Goal: Transaction & Acquisition: Download file/media

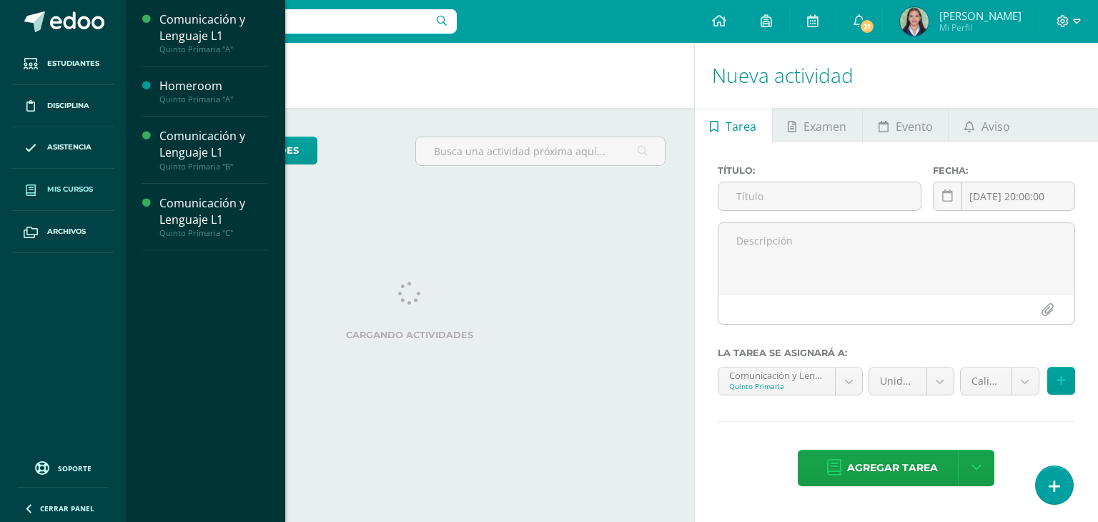
click at [51, 189] on span "Mis cursos" at bounding box center [70, 189] width 46 height 11
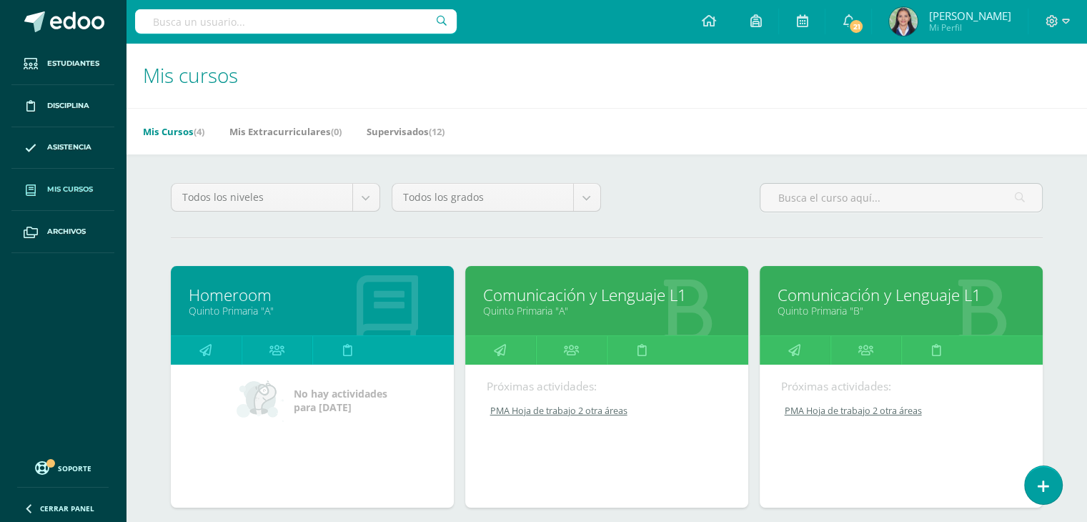
click at [529, 292] on link "Comunicación y Lenguaje L1" at bounding box center [606, 295] width 247 height 22
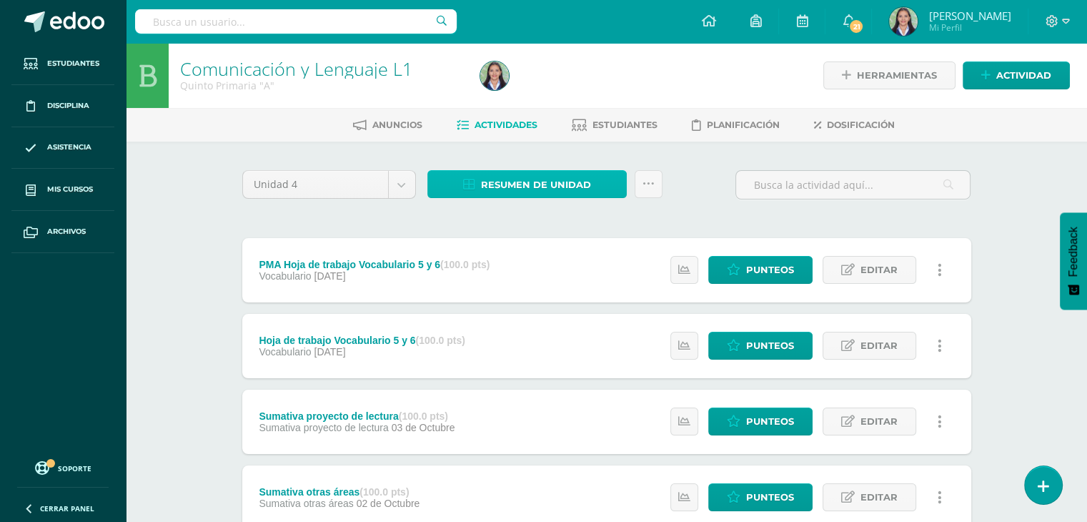
click at [570, 182] on span "Resumen de unidad" at bounding box center [536, 185] width 110 height 26
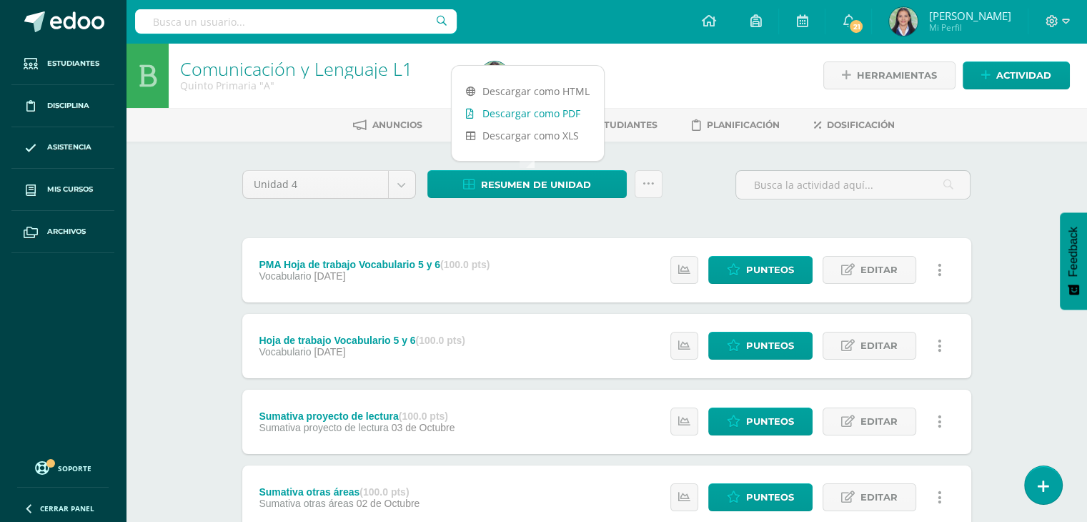
click at [539, 109] on link "Descargar como PDF" at bounding box center [528, 113] width 152 height 22
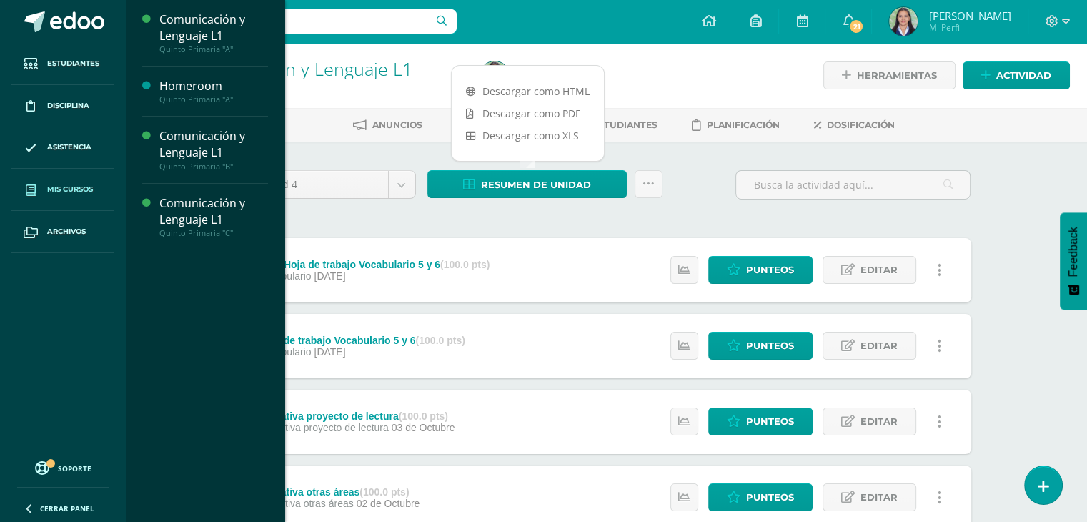
click at [74, 189] on span "Mis cursos" at bounding box center [70, 189] width 46 height 11
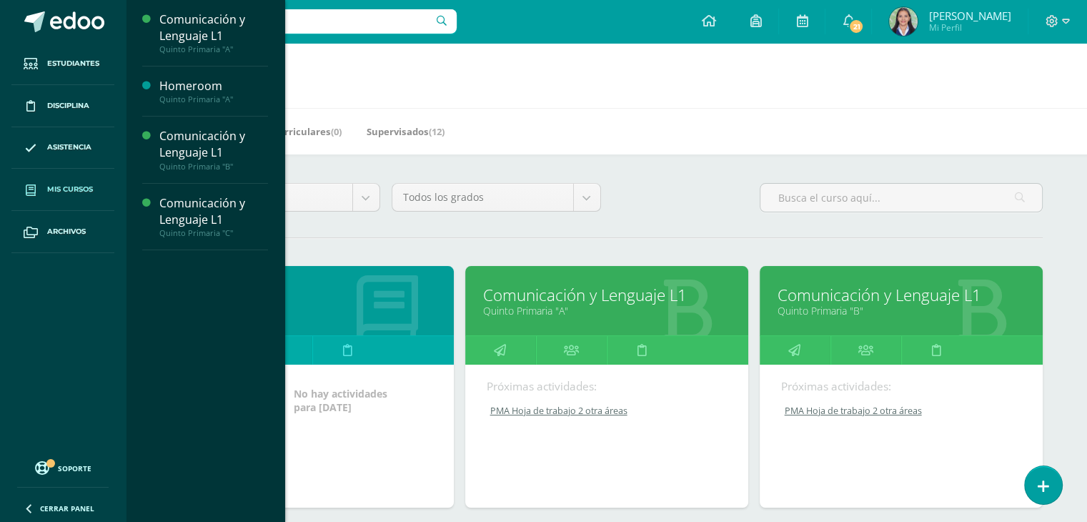
click at [836, 297] on link "Comunicación y Lenguaje L1" at bounding box center [901, 295] width 247 height 22
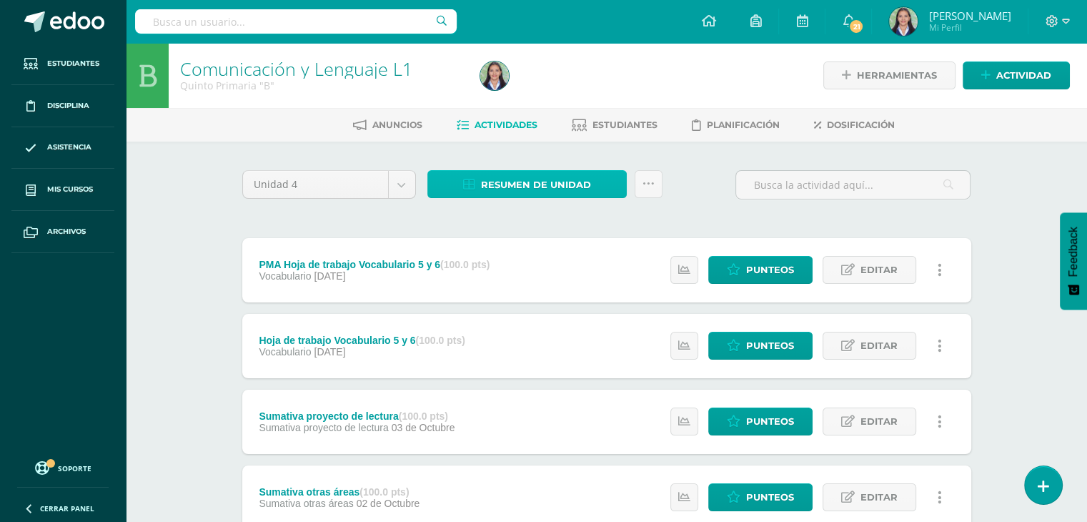
click at [485, 181] on span "Resumen de unidad" at bounding box center [536, 185] width 110 height 26
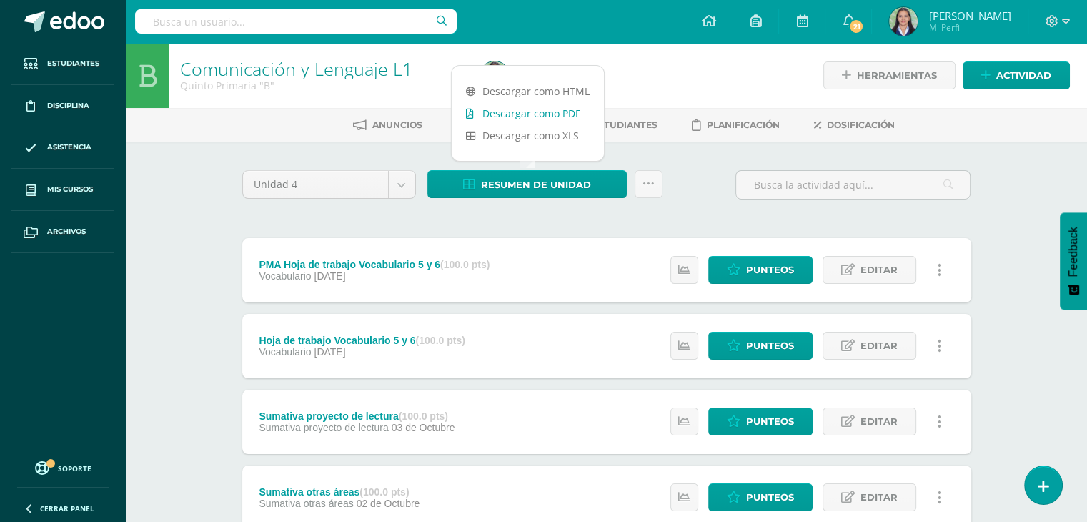
click at [515, 115] on link "Descargar como PDF" at bounding box center [528, 113] width 152 height 22
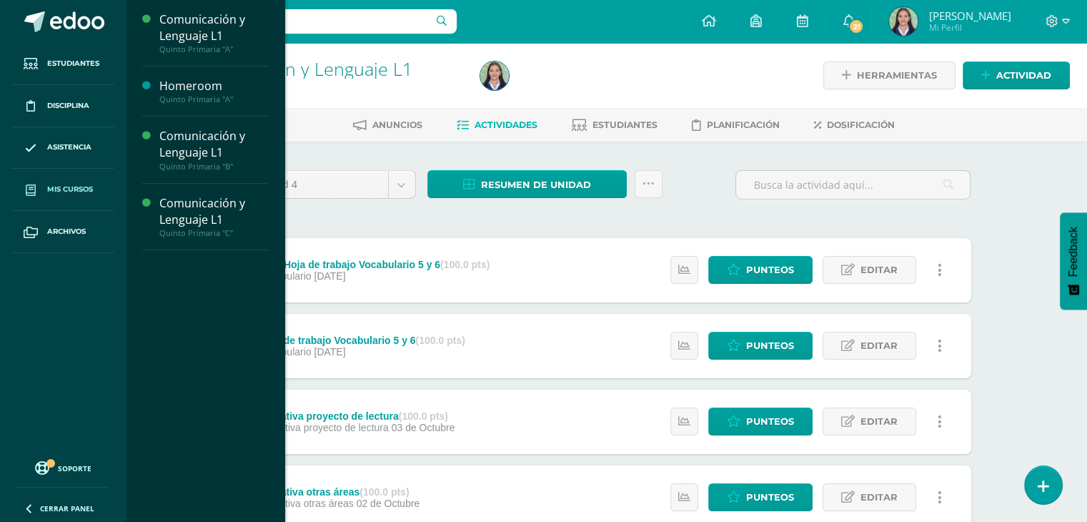
click at [59, 187] on span "Mis cursos" at bounding box center [70, 189] width 46 height 11
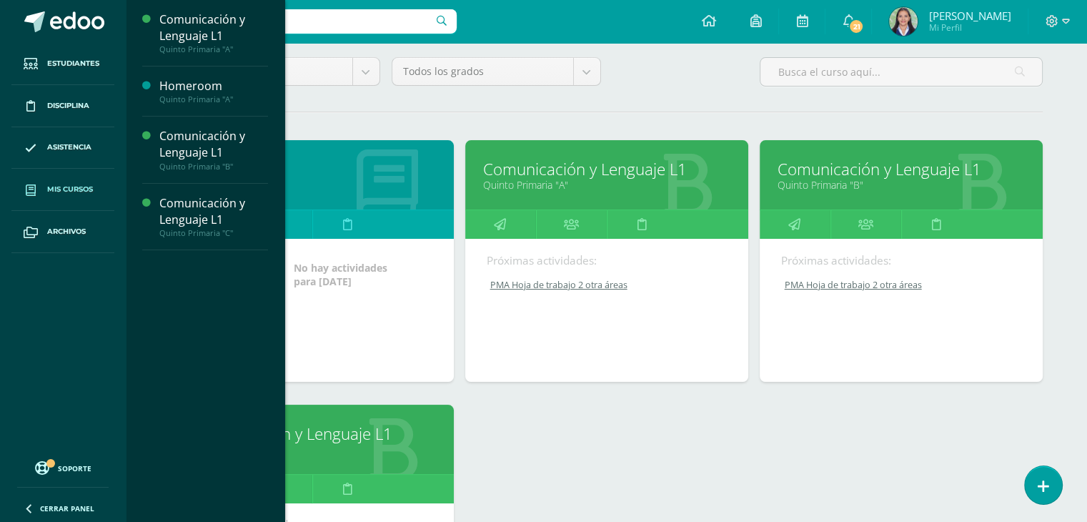
scroll to position [367, 0]
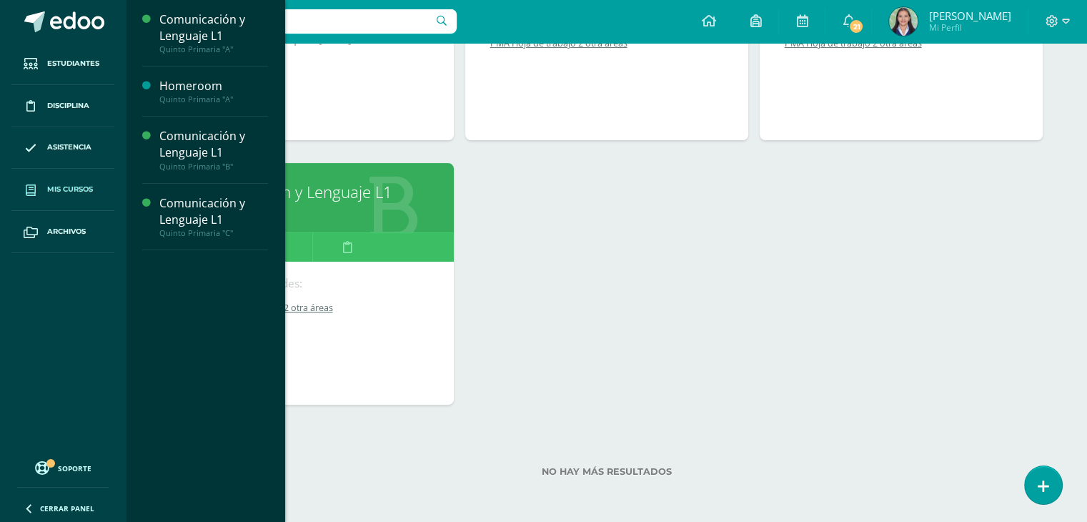
click at [335, 198] on link "Comunicación y Lenguaje L1" at bounding box center [312, 192] width 247 height 22
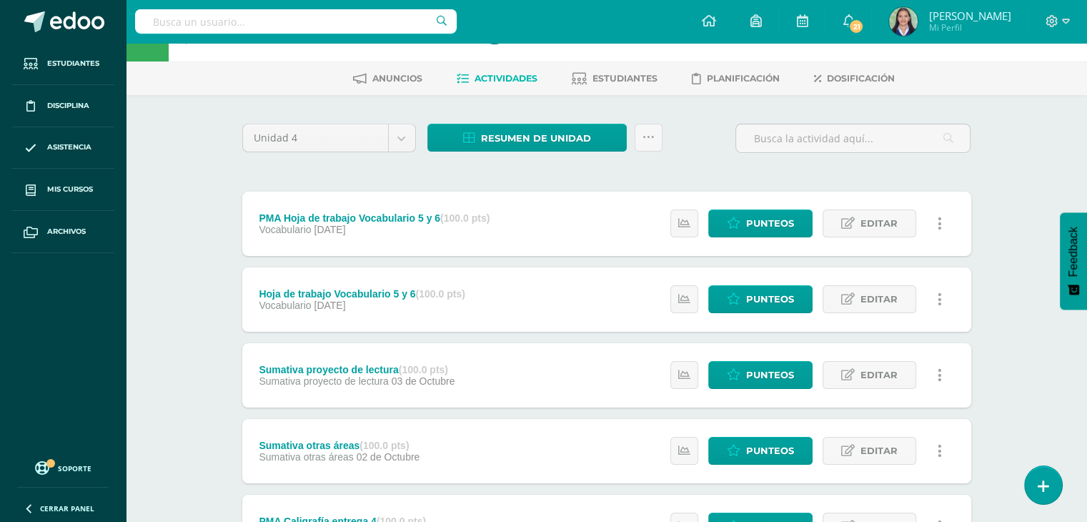
scroll to position [71, 0]
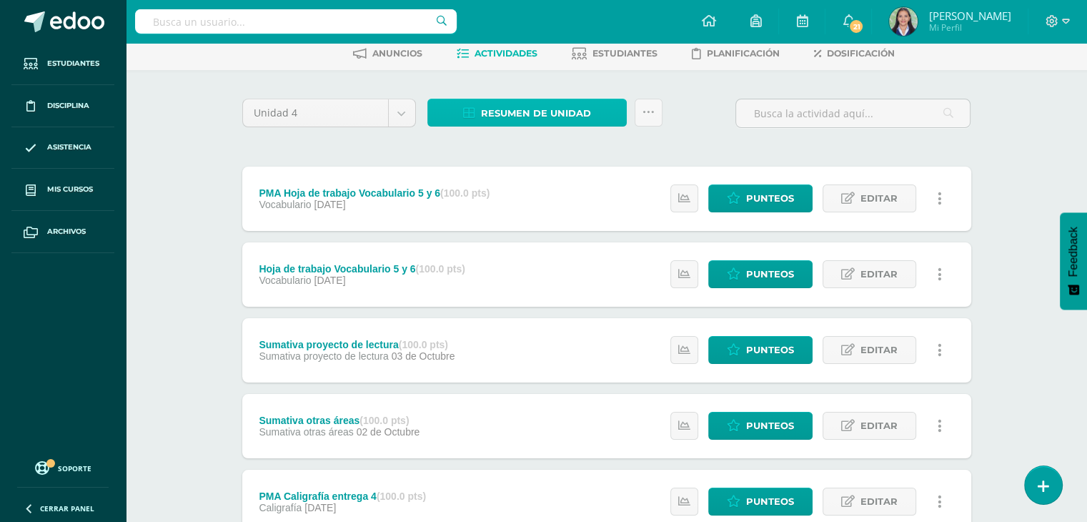
click at [503, 114] on span "Resumen de unidad" at bounding box center [536, 113] width 110 height 26
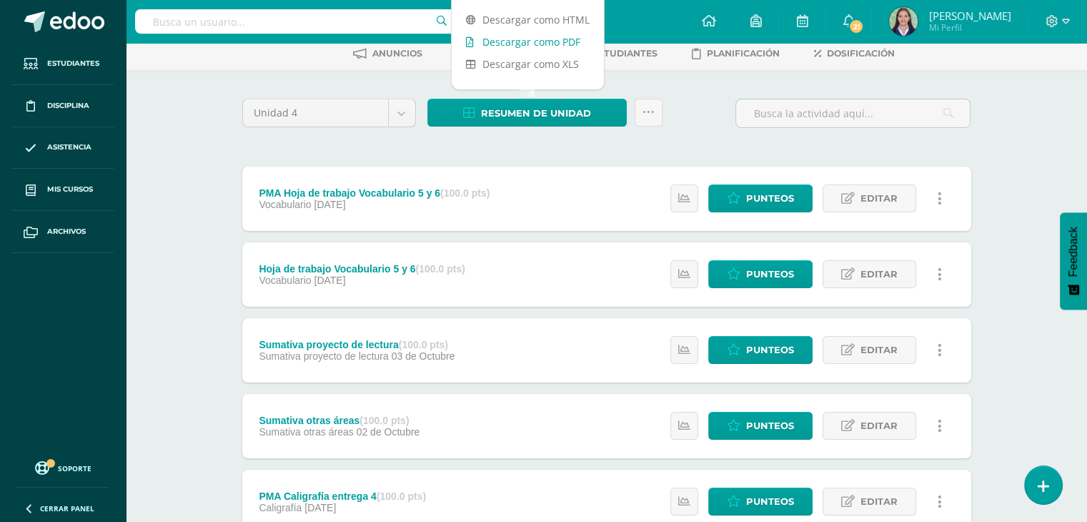
click at [533, 43] on link "Descargar como PDF" at bounding box center [528, 42] width 152 height 22
